Goal: Navigation & Orientation: Find specific page/section

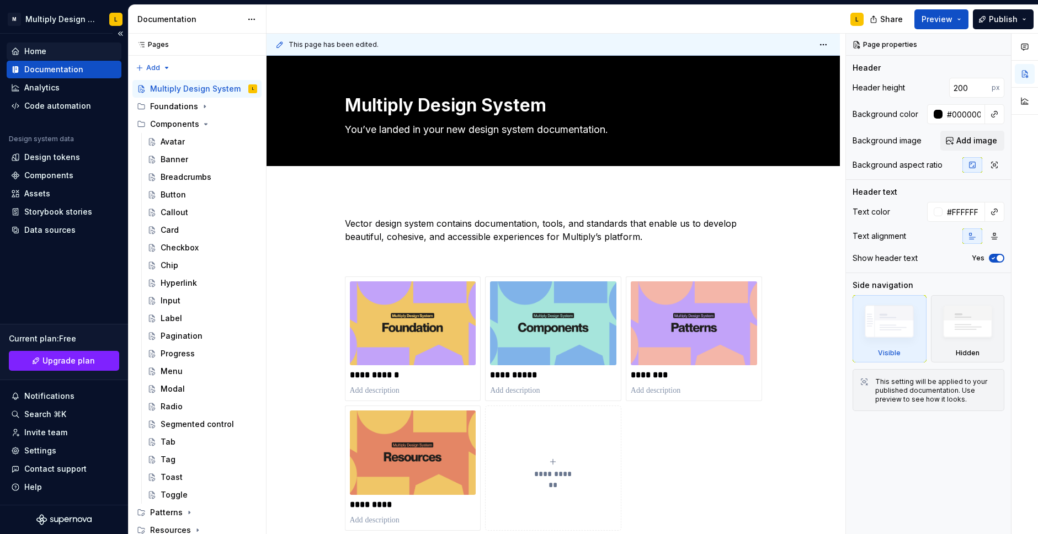
click at [34, 53] on div "Home" at bounding box center [35, 51] width 22 height 11
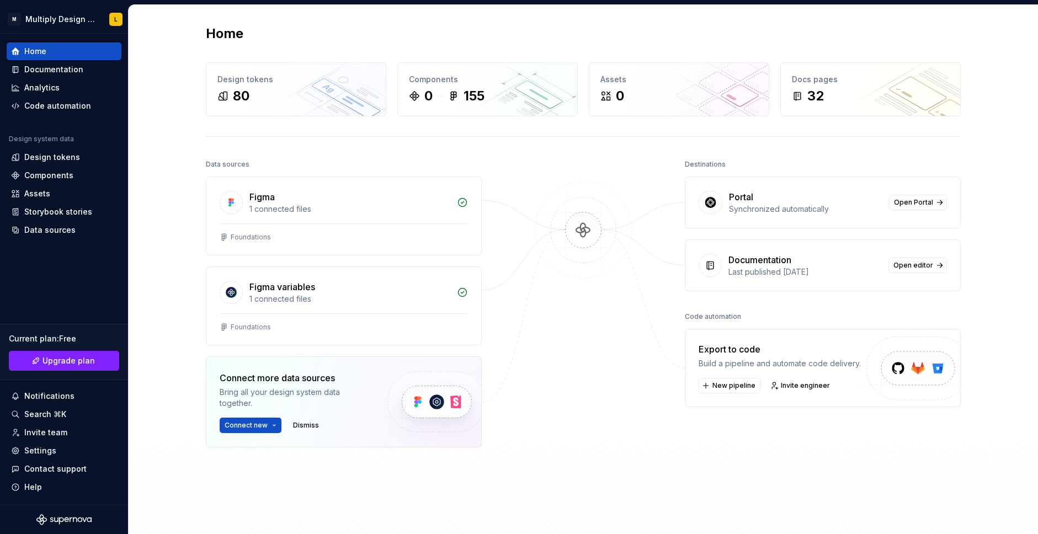
click at [839, 207] on div "Synchronized automatically" at bounding box center [805, 209] width 153 height 11
click at [46, 195] on div "Assets" at bounding box center [37, 193] width 26 height 11
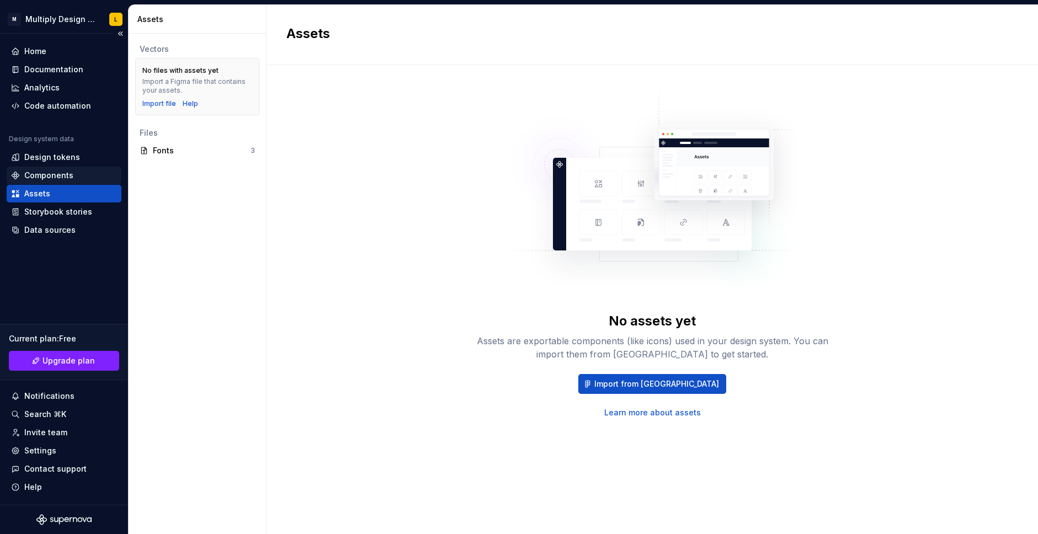
click at [54, 182] on div "Components" at bounding box center [64, 176] width 115 height 18
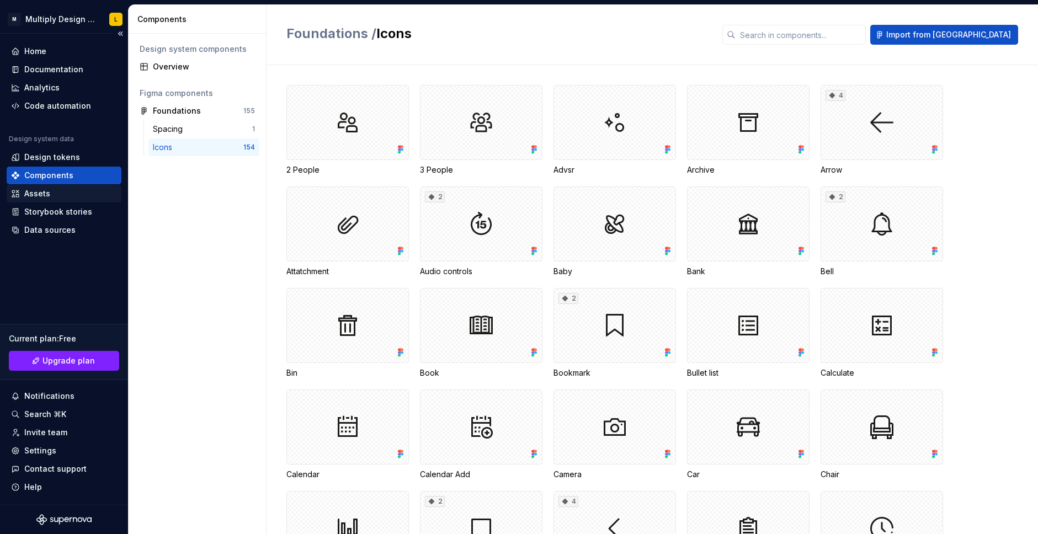
click at [41, 197] on div "Assets" at bounding box center [37, 193] width 26 height 11
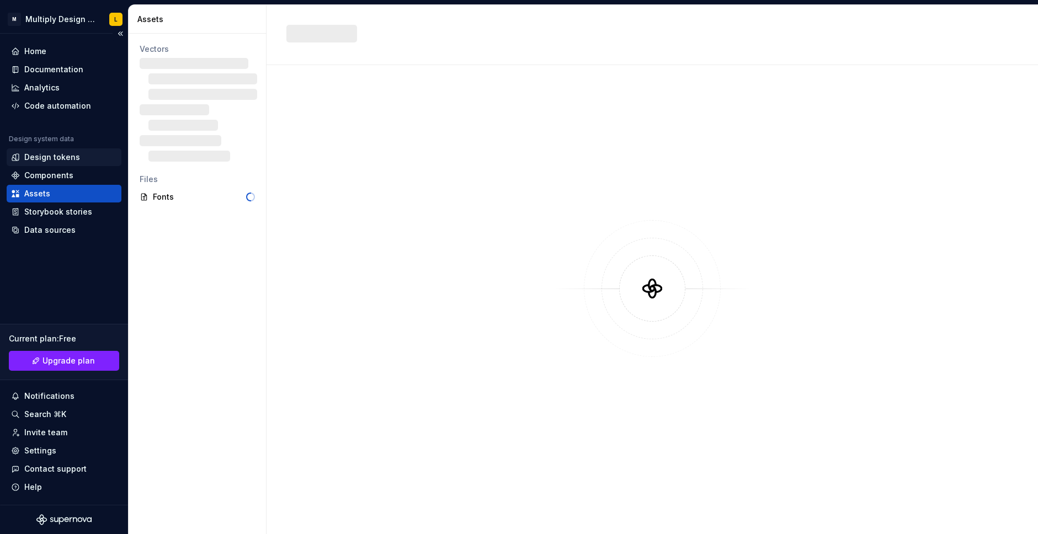
click at [52, 159] on div "Design tokens" at bounding box center [52, 157] width 56 height 11
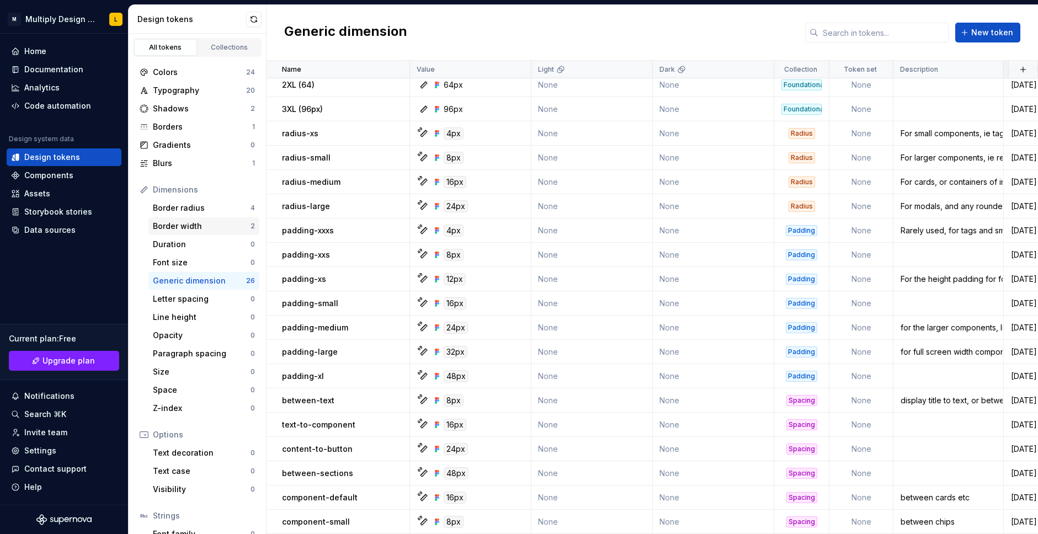
click at [193, 218] on div "Border width 2" at bounding box center [203, 226] width 111 height 18
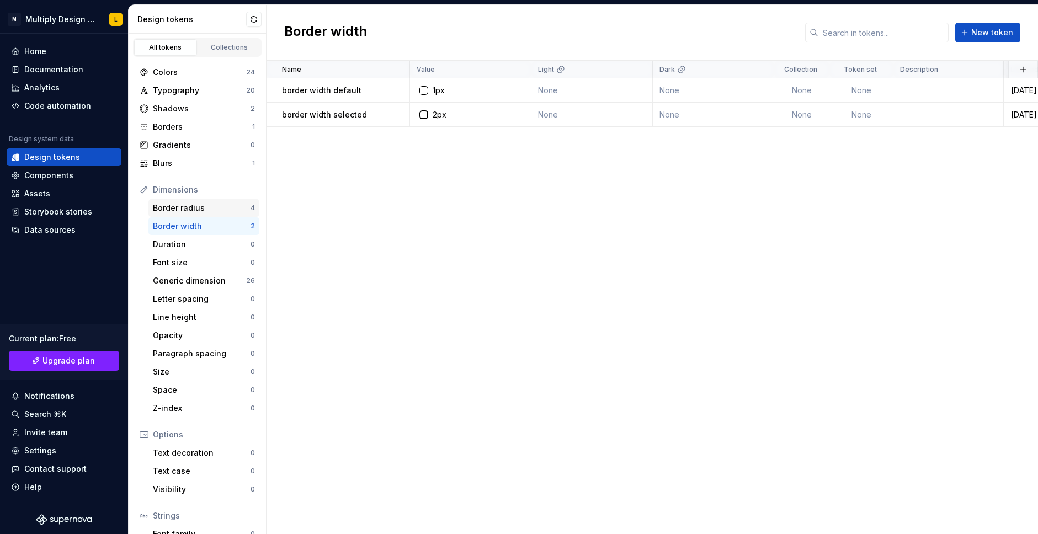
click at [194, 209] on div "Border radius" at bounding box center [202, 208] width 98 height 11
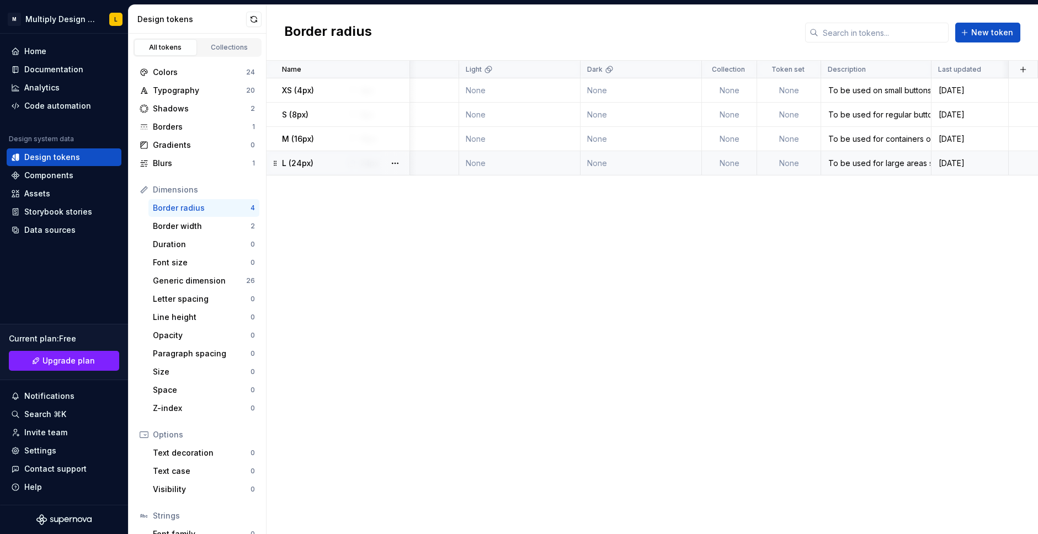
scroll to position [0, 72]
click at [800, 88] on td "None" at bounding box center [789, 90] width 64 height 24
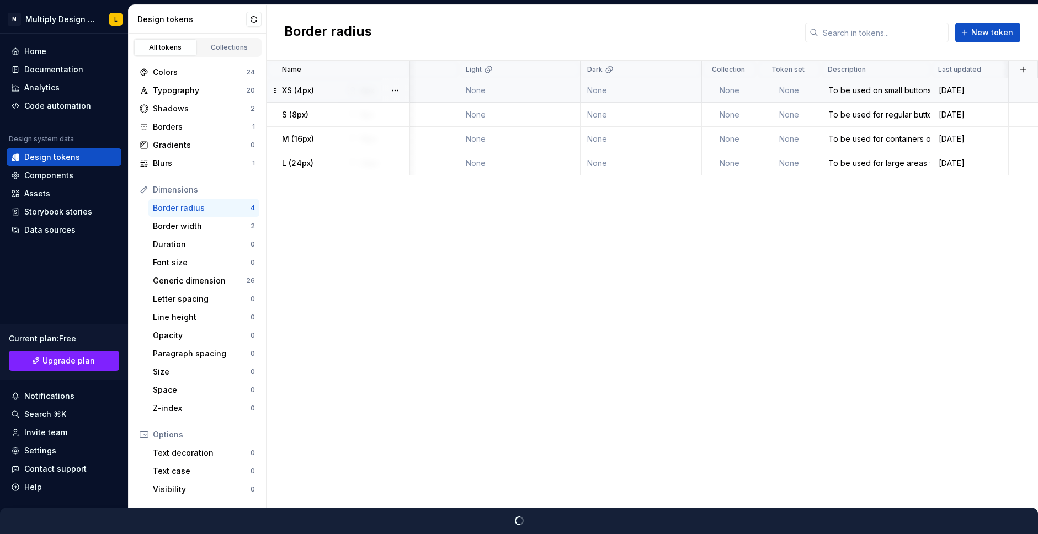
type textarea "*"
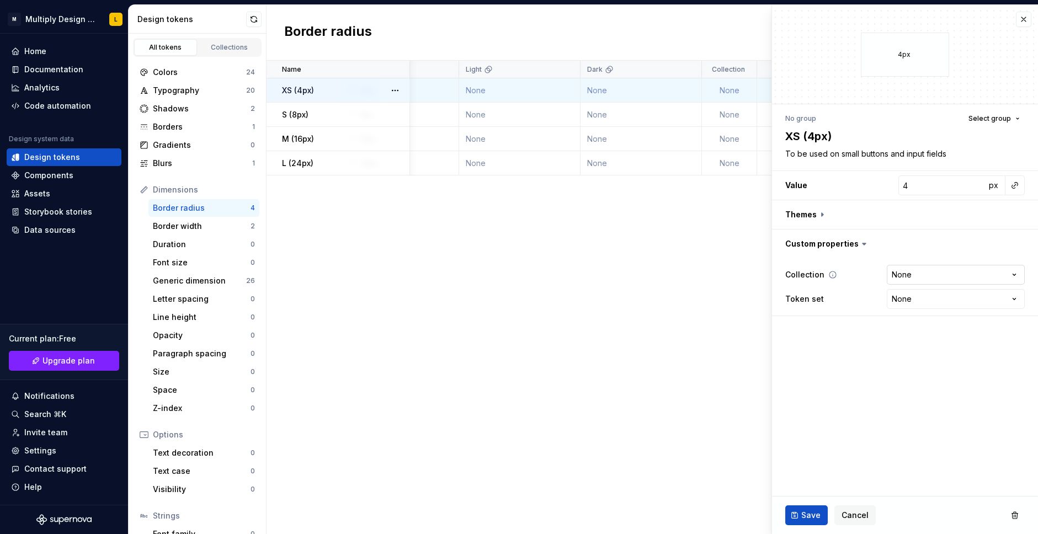
click at [953, 276] on html "M Multiply Design System L Home Documentation Analytics Code automation Design …" at bounding box center [519, 267] width 1038 height 534
click at [844, 324] on html "M Multiply Design System L Home Documentation Analytics Code automation Design …" at bounding box center [519, 267] width 1038 height 534
click at [919, 291] on html "M Multiply Design System L Home Documentation Analytics Code automation Design …" at bounding box center [519, 267] width 1038 height 534
click at [855, 328] on html "M Multiply Design System L Home Documentation Analytics Code automation Design …" at bounding box center [519, 267] width 1038 height 534
click at [861, 520] on span "Cancel" at bounding box center [855, 515] width 27 height 11
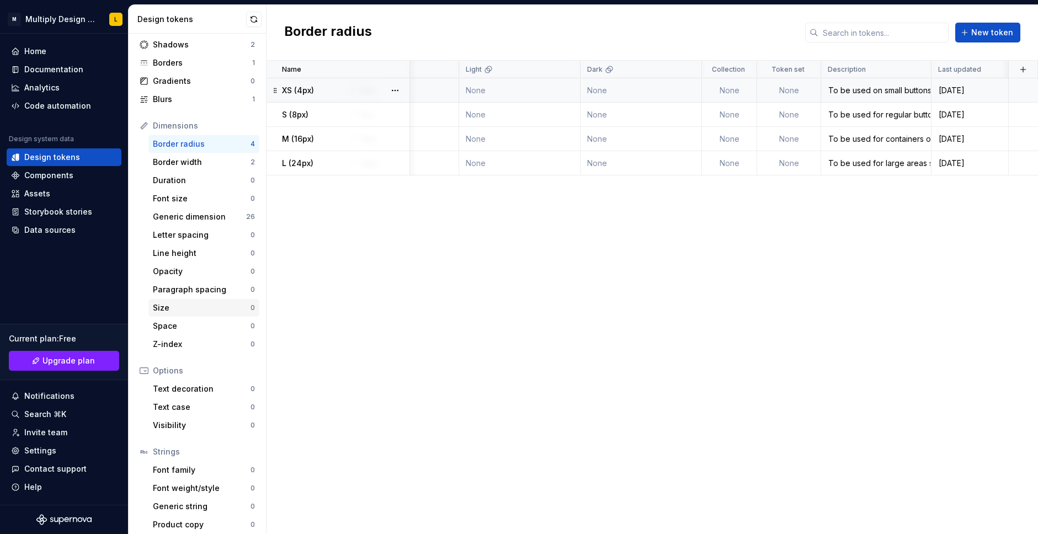
scroll to position [70, 0]
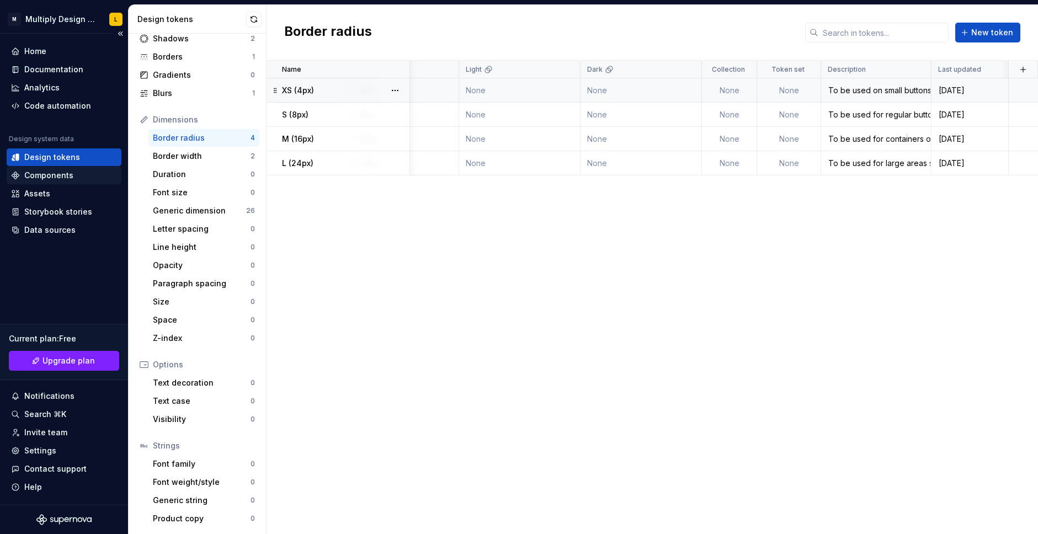
click at [43, 174] on div "Components" at bounding box center [48, 175] width 49 height 11
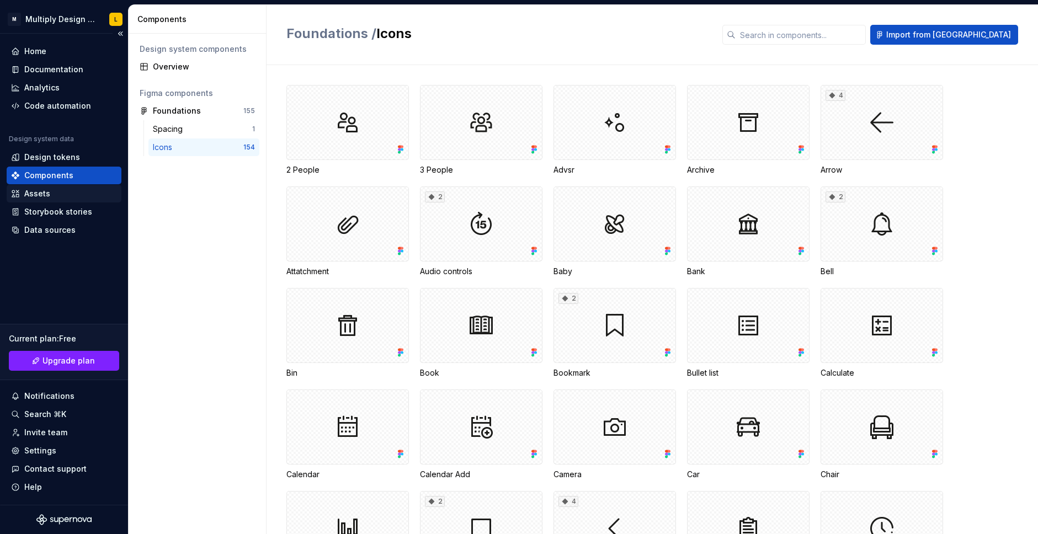
click at [50, 192] on div "Assets" at bounding box center [64, 193] width 106 height 11
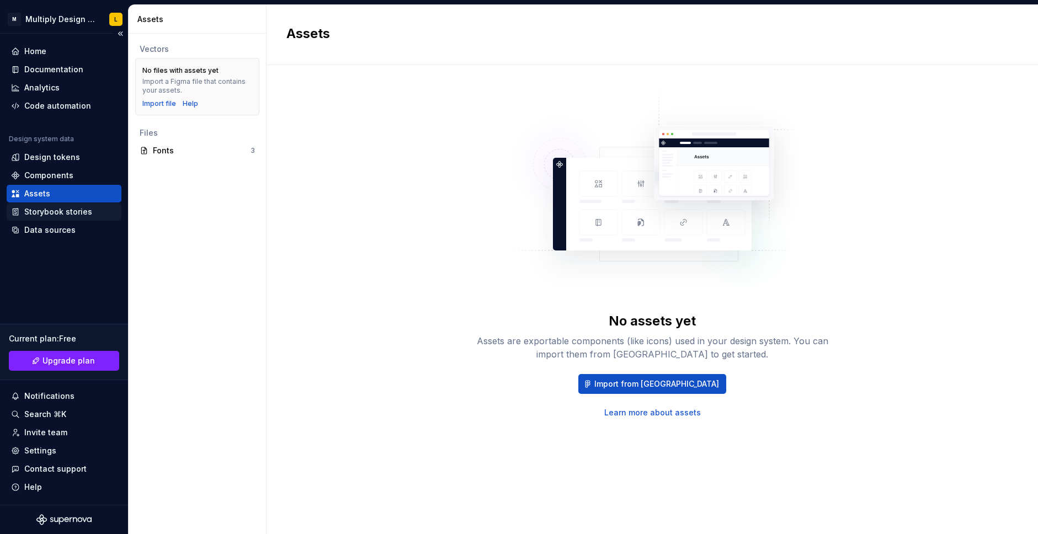
click at [76, 213] on div "Storybook stories" at bounding box center [58, 211] width 68 height 11
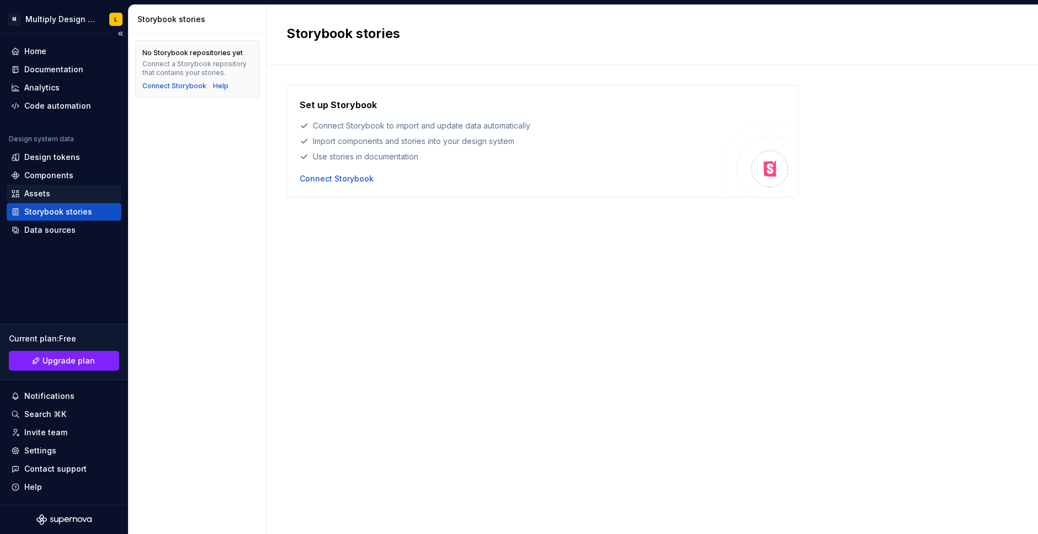
click at [40, 188] on div "Assets" at bounding box center [64, 194] width 115 height 18
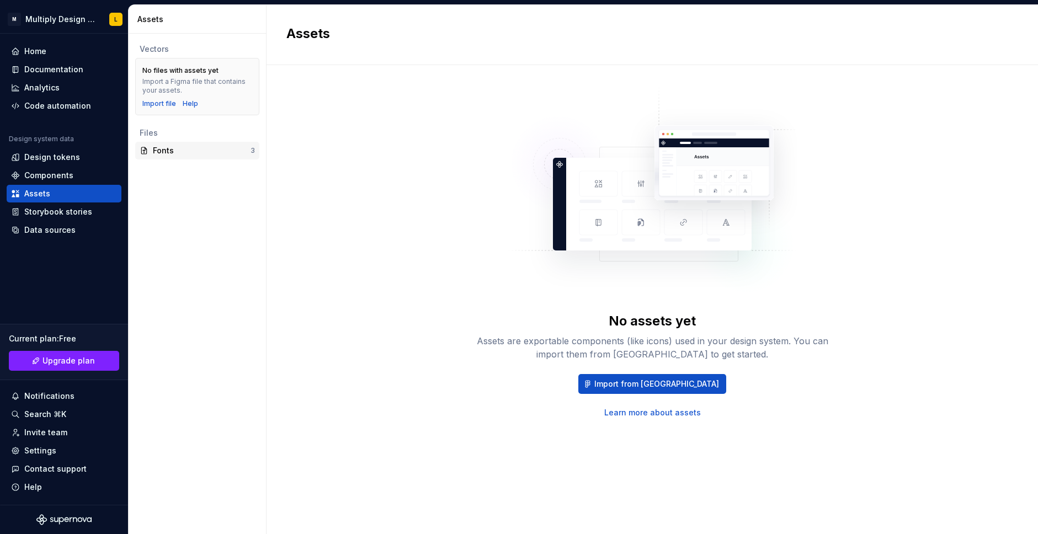
click at [175, 158] on div "Fonts 3" at bounding box center [197, 151] width 124 height 18
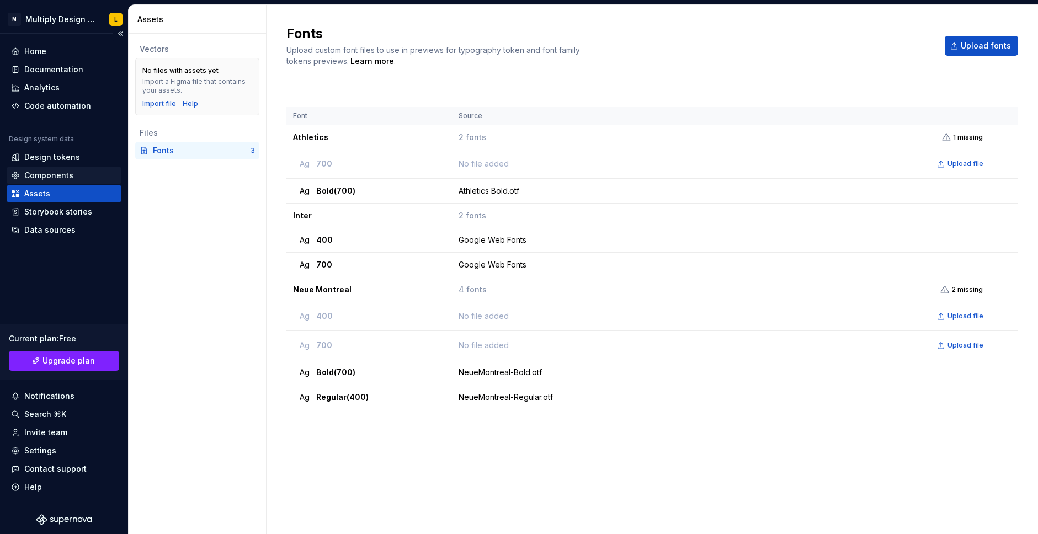
click at [52, 174] on div "Components" at bounding box center [48, 175] width 49 height 11
